Goal: Obtain resource: Download file/media

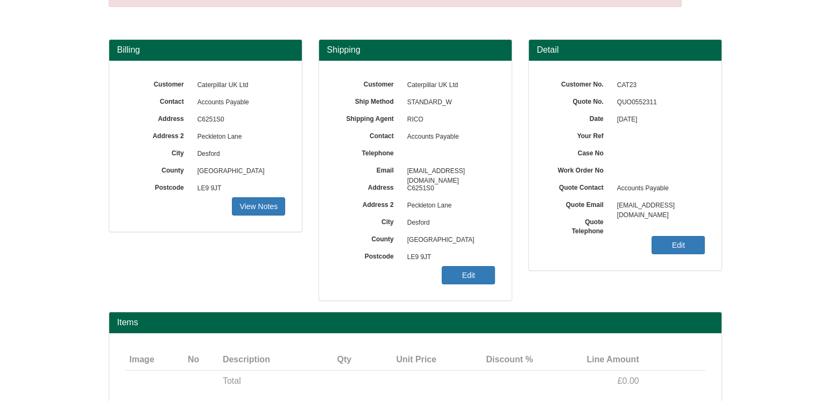
scroll to position [120, 0]
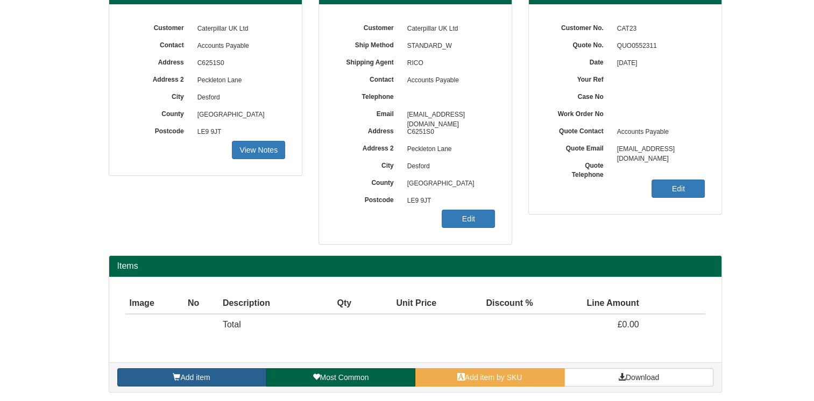
click at [239, 382] on link "Add item" at bounding box center [191, 377] width 149 height 18
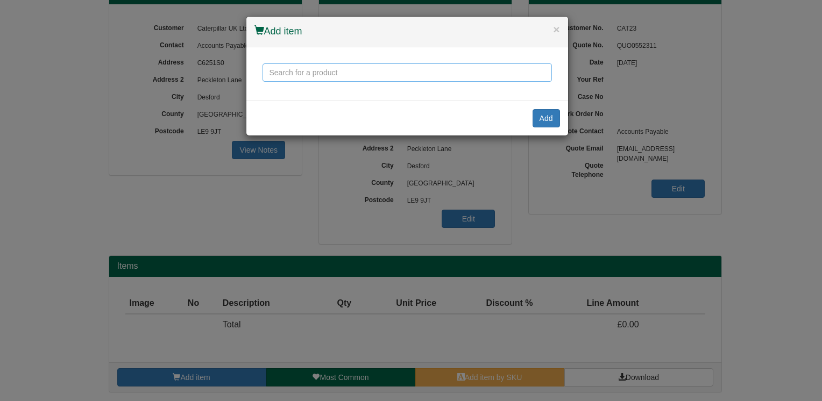
click at [348, 75] on input "text" at bounding box center [406, 72] width 289 height 18
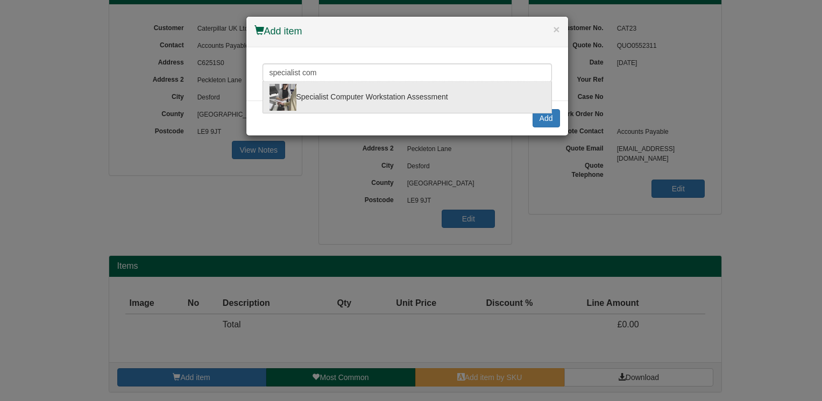
click at [386, 91] on div "Specialist Computer Workstation Assessment" at bounding box center [406, 97] width 275 height 27
type input "Specialist Computer Workstation Assessment"
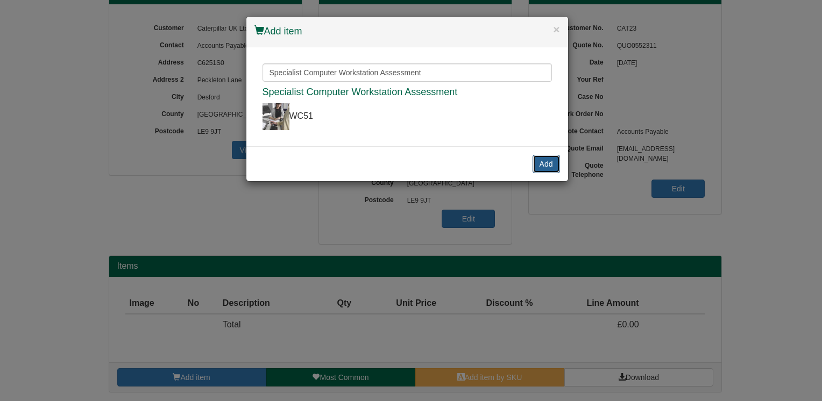
click at [541, 162] on button "Add" at bounding box center [545, 164] width 27 height 18
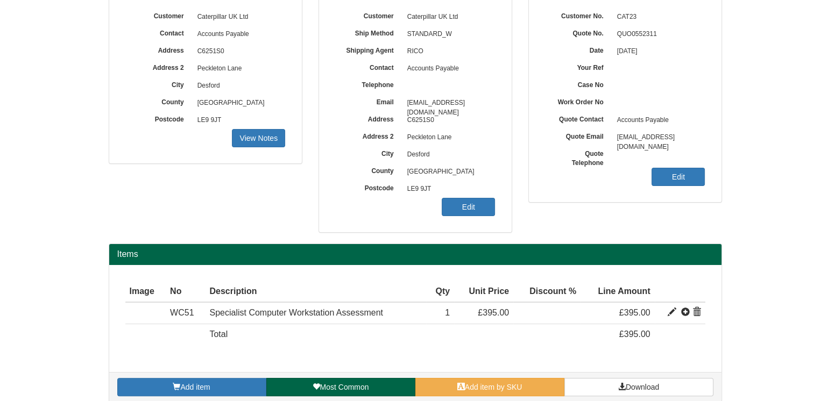
scroll to position [142, 0]
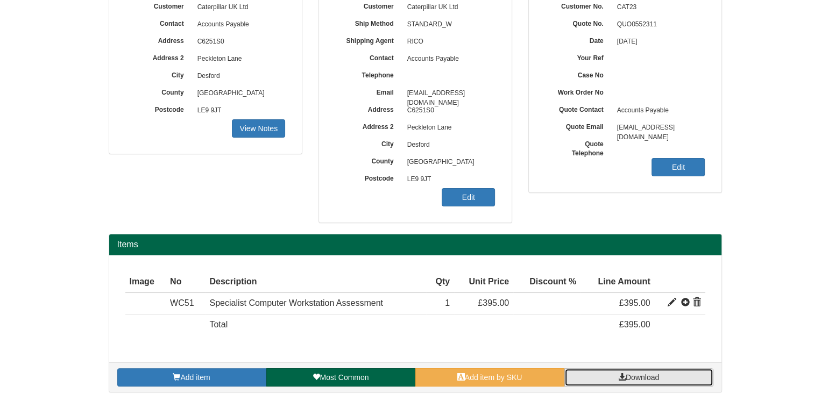
click at [635, 377] on span "Download" at bounding box center [641, 377] width 33 height 9
